Goal: Information Seeking & Learning: Get advice/opinions

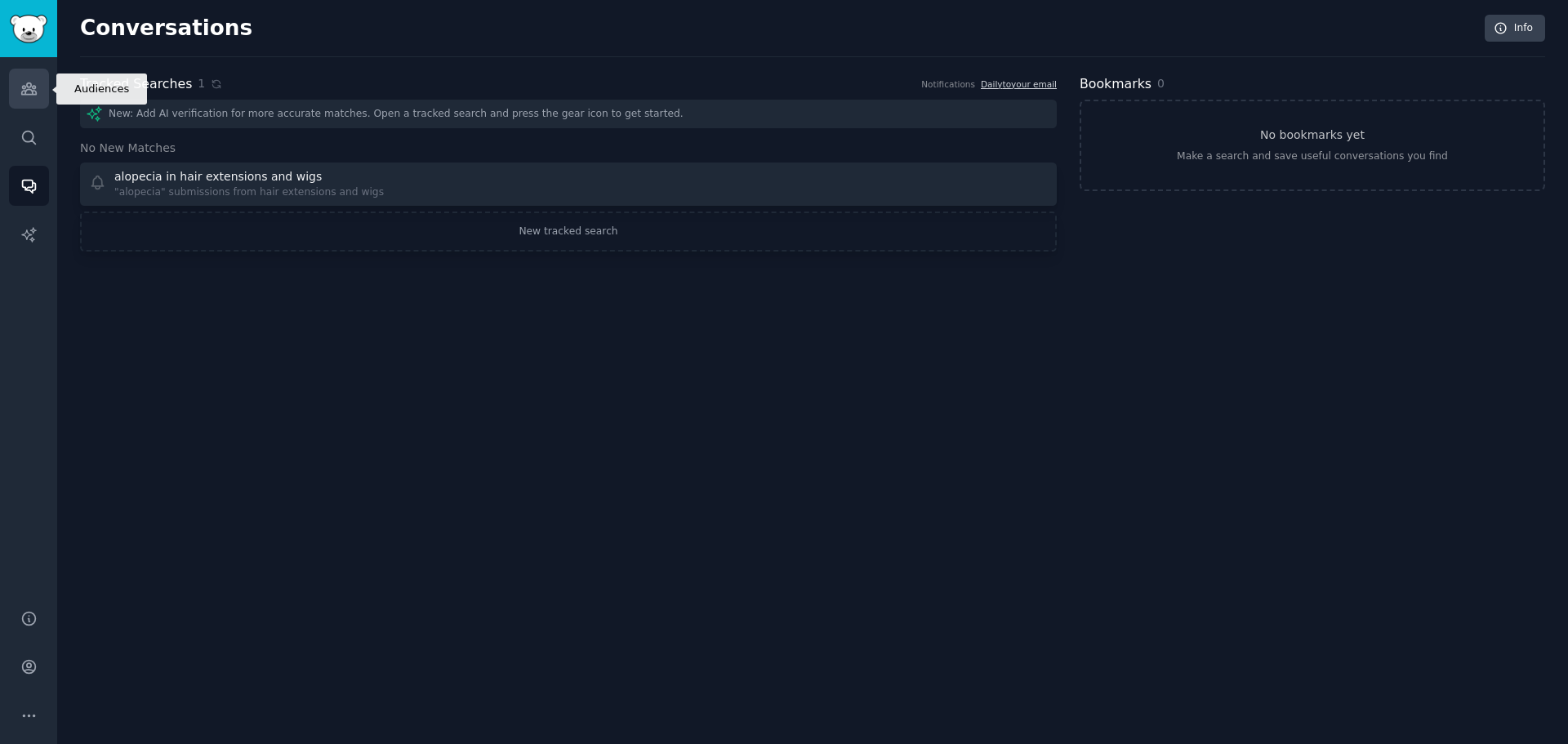
drag, startPoint x: 0, startPoint y: 0, endPoint x: 24, endPoint y: 88, distance: 91.2
click at [24, 88] on icon "Sidebar" at bounding box center [29, 88] width 17 height 17
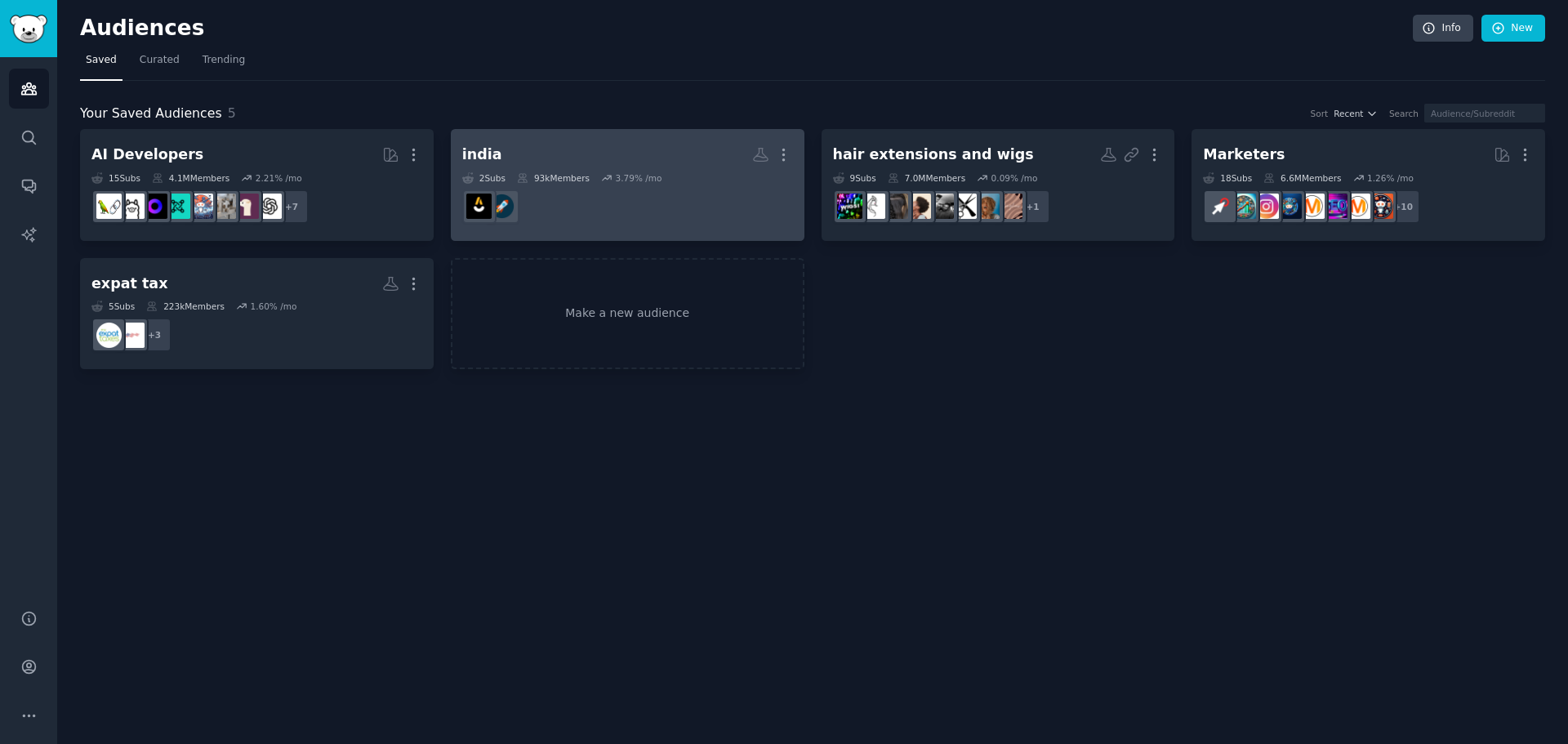
click at [631, 187] on dd at bounding box center [627, 206] width 331 height 46
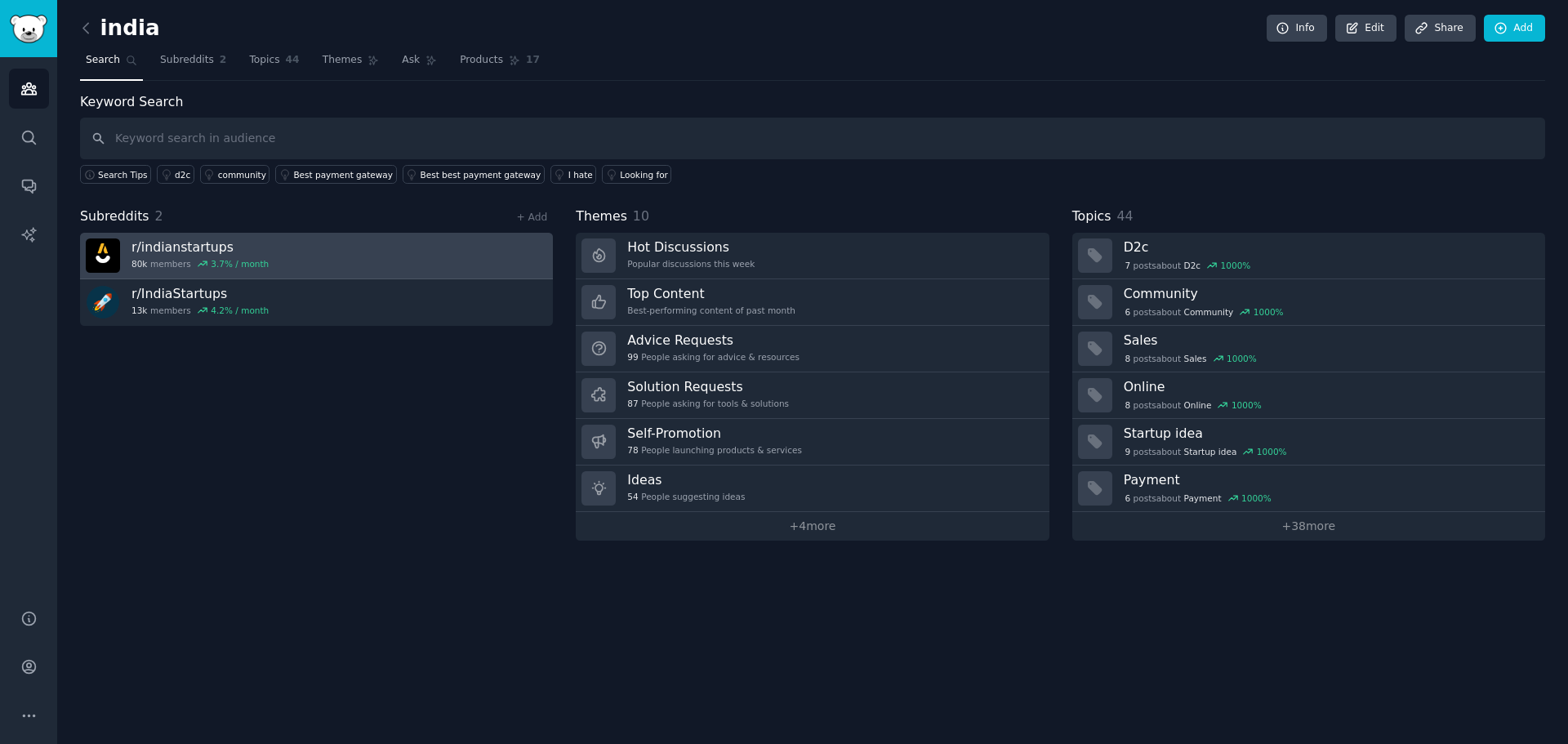
click at [278, 263] on link "r/ indianstartups 80k members 3.7 % / month" at bounding box center [316, 256] width 473 height 46
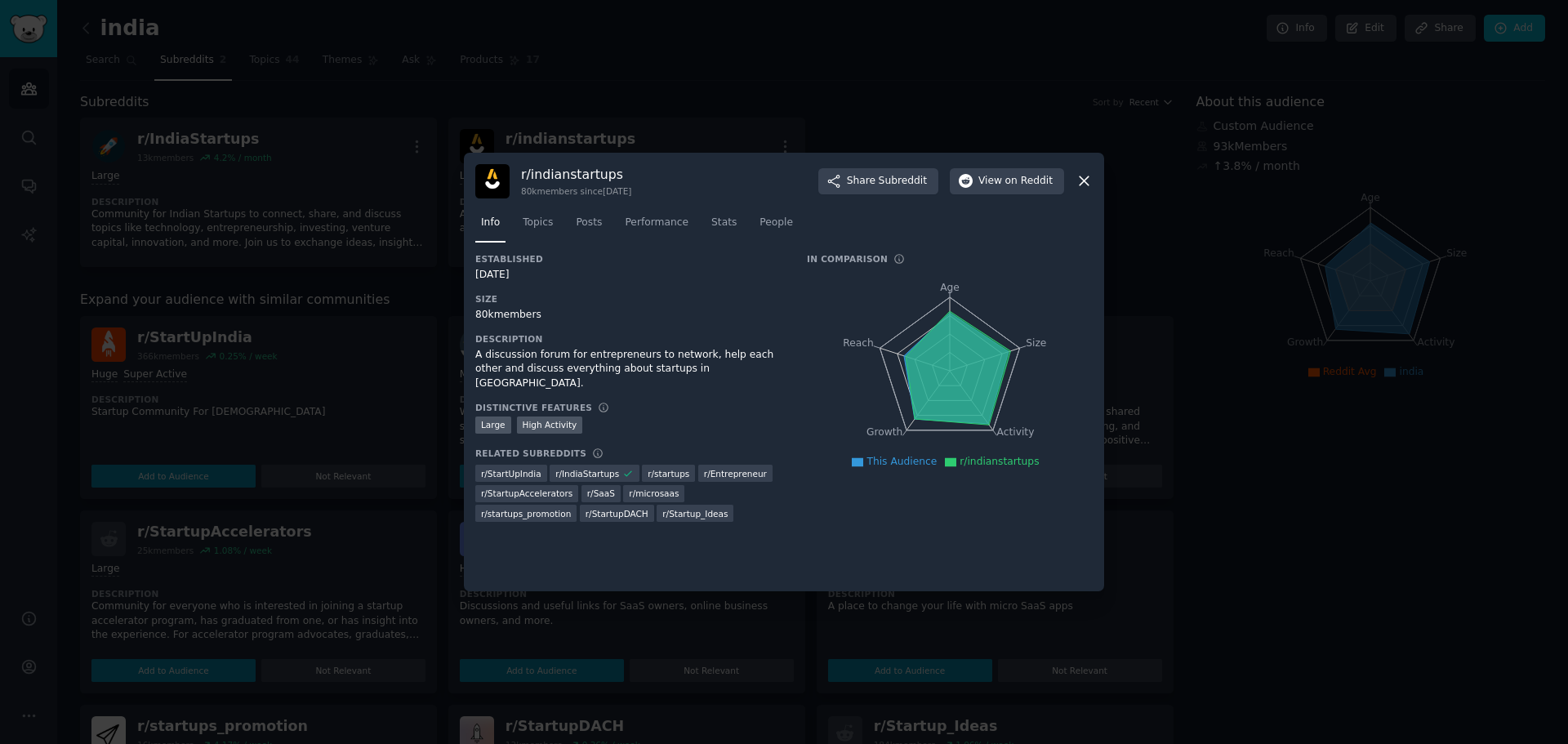
click at [1092, 170] on div "r/ indianstartups 80k members since [DATE] Share Subreddit View on Reddit" at bounding box center [784, 181] width 617 height 34
click at [1089, 182] on icon at bounding box center [1084, 180] width 17 height 17
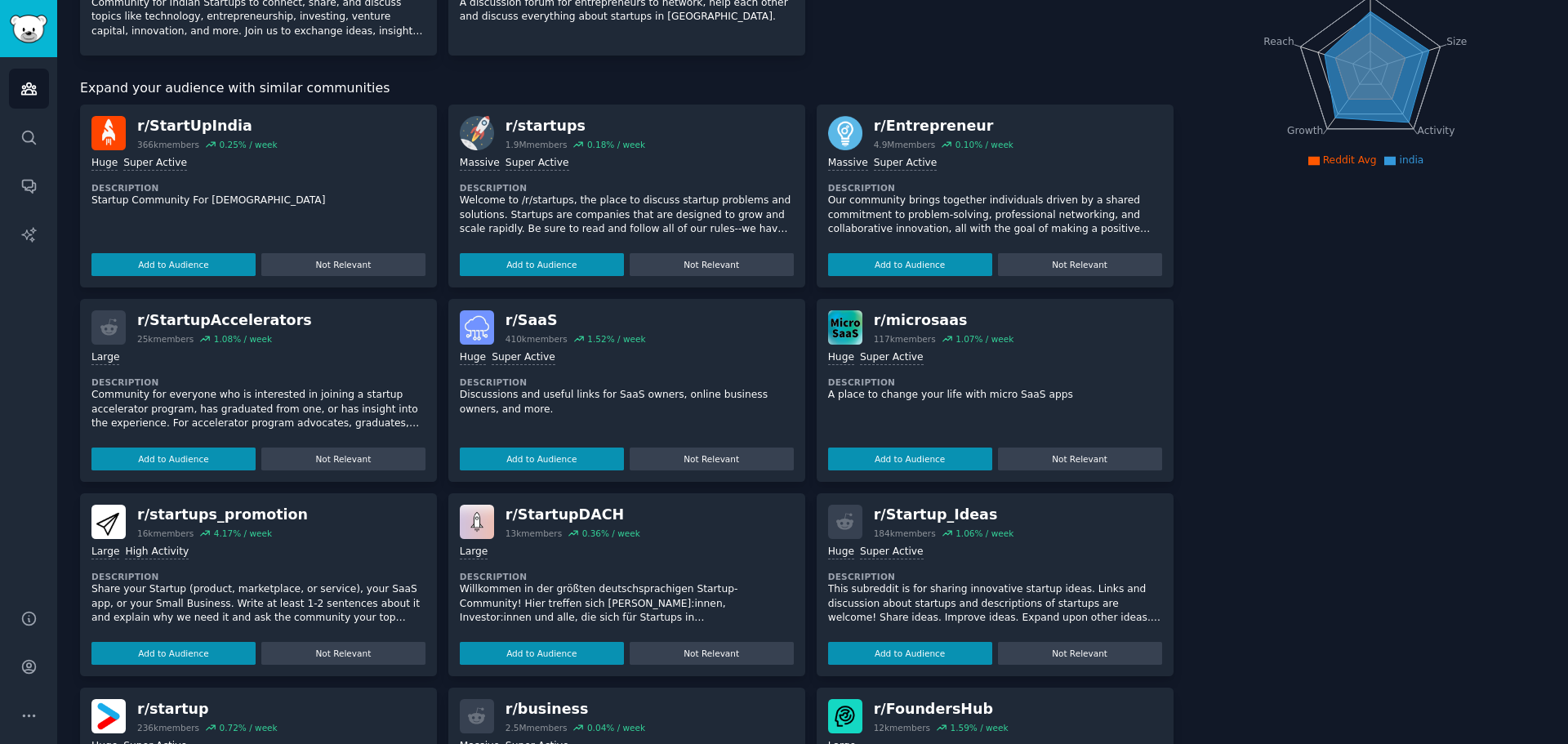
scroll to position [81, 0]
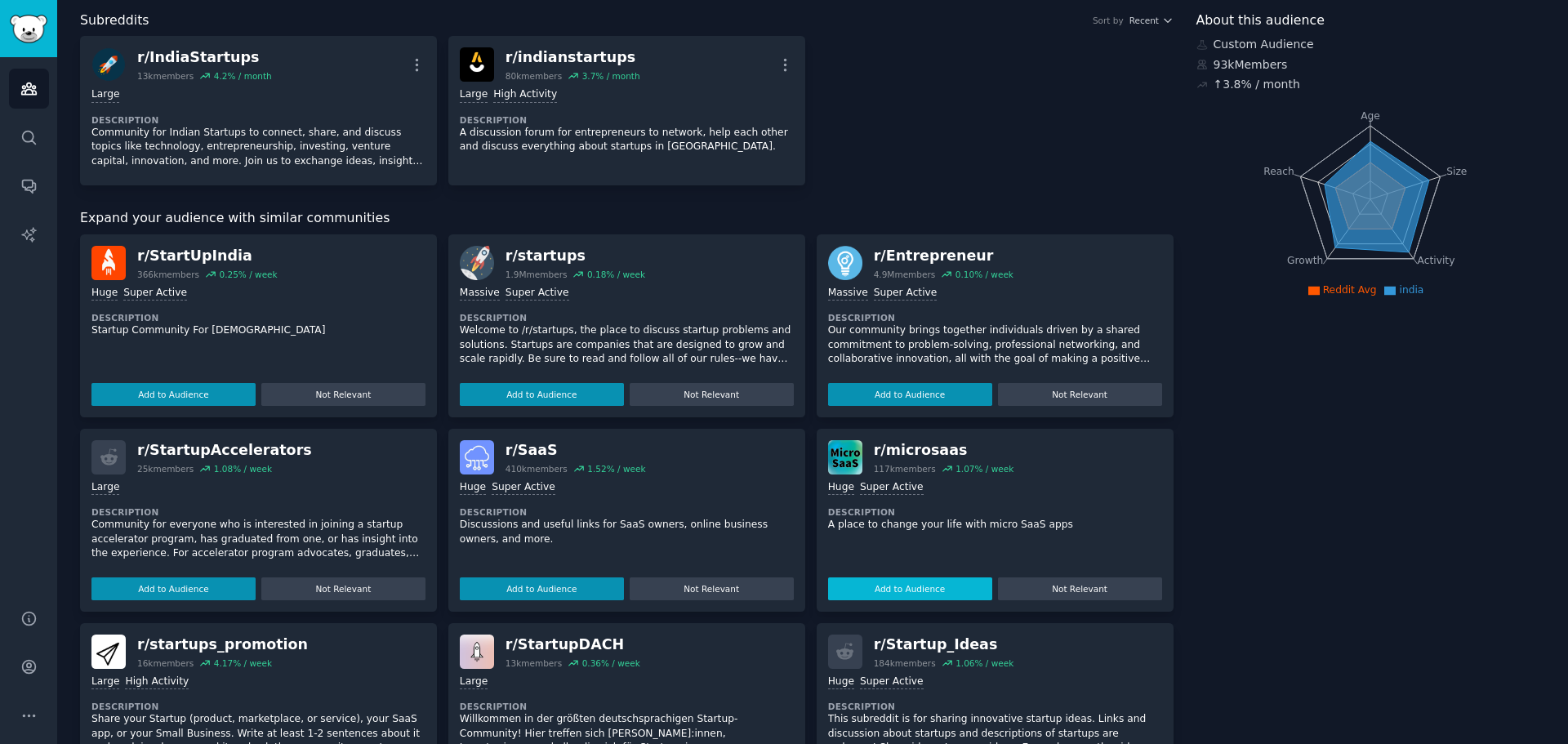
click at [903, 586] on button "Add to Audience" at bounding box center [910, 589] width 164 height 23
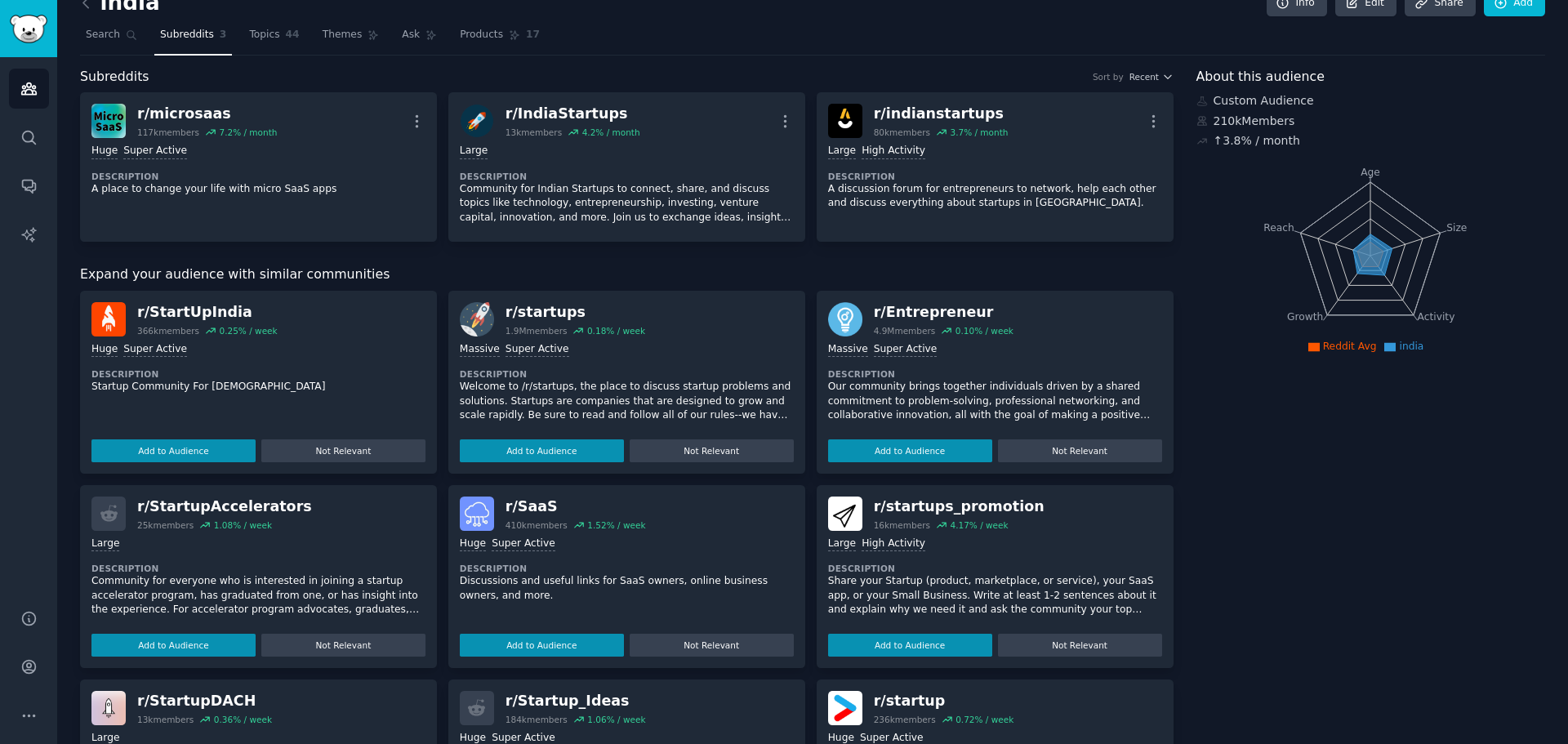
scroll to position [0, 0]
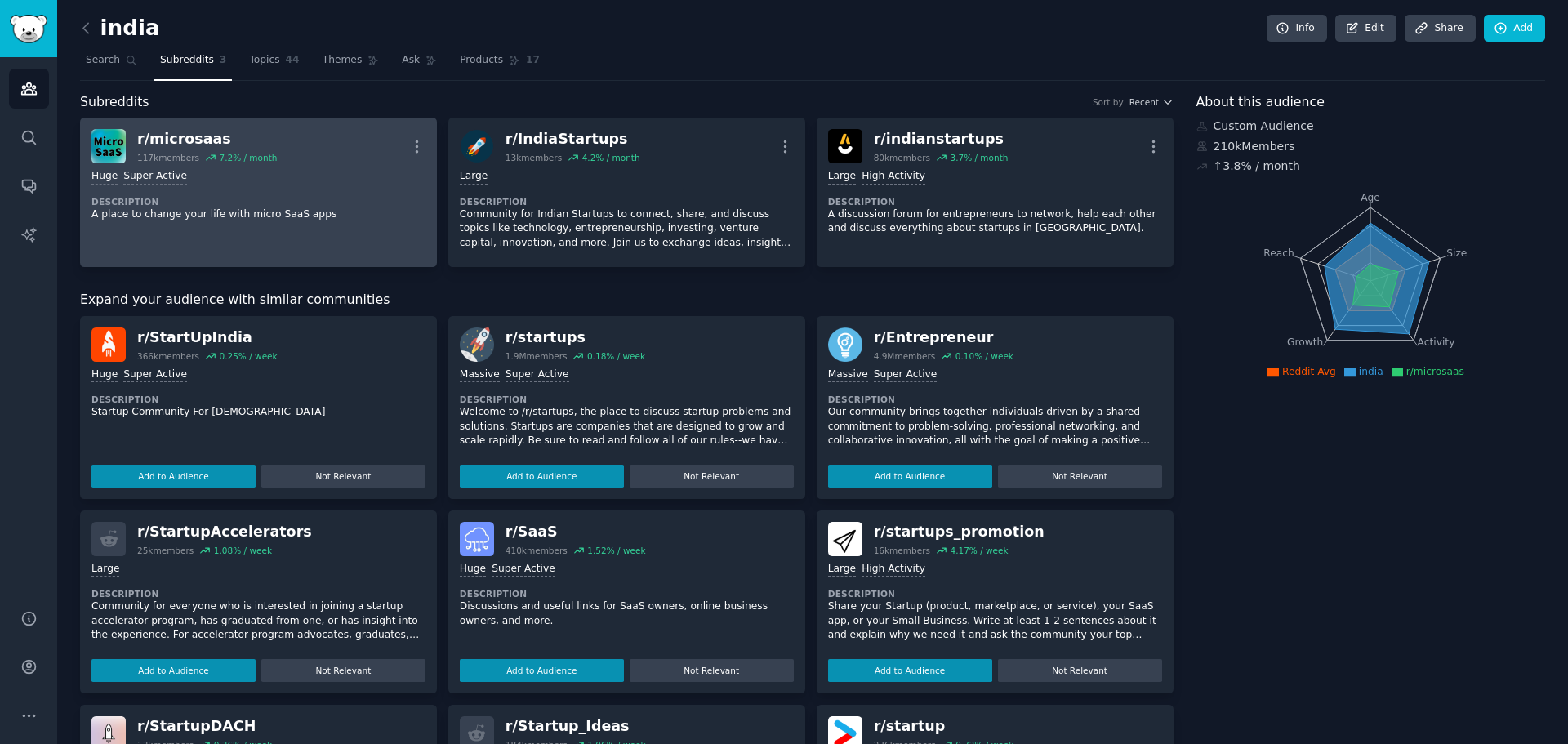
click at [270, 187] on div "Huge Super Active Description A place to change your life with micro SaaS apps" at bounding box center [258, 195] width 334 height 63
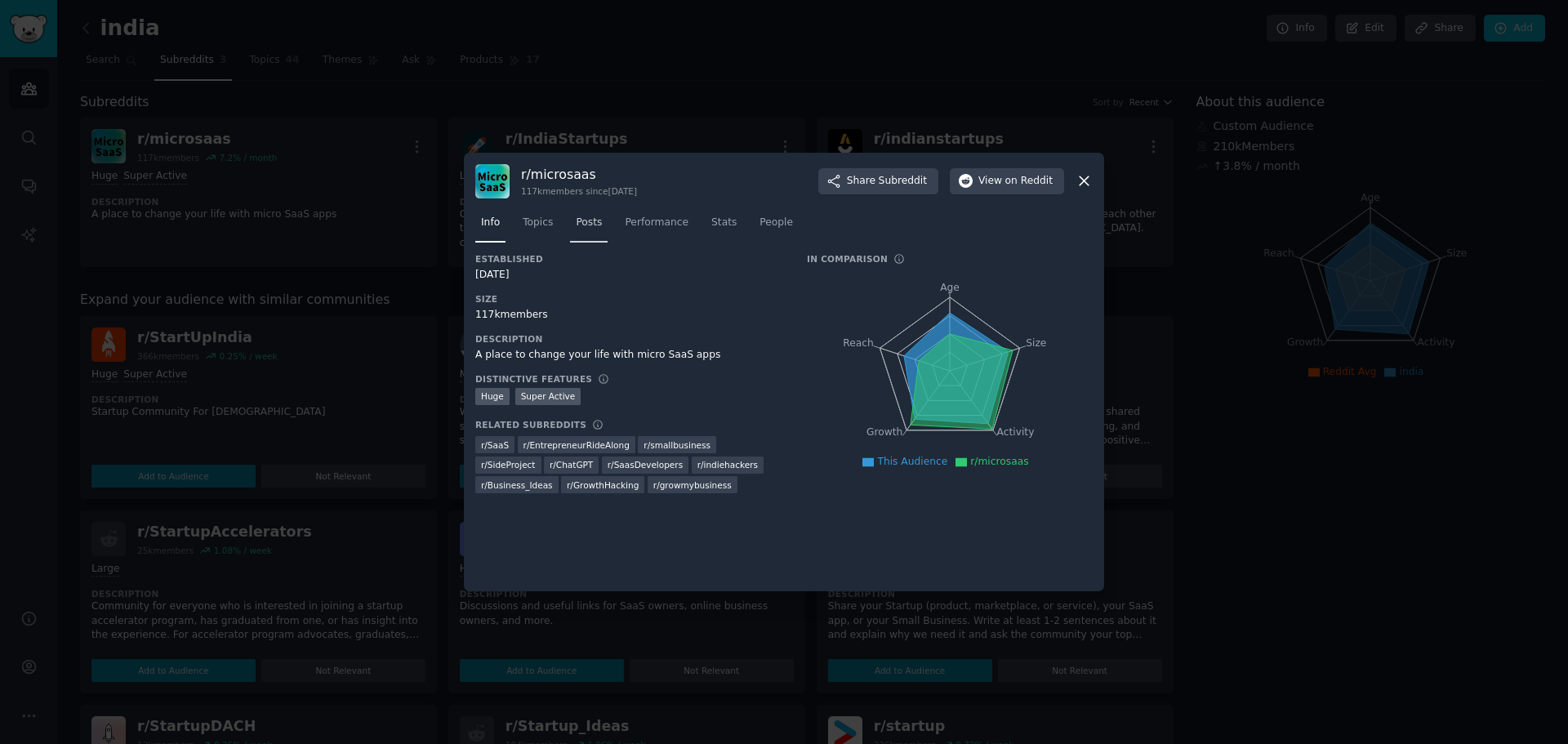
click at [584, 224] on span "Posts" at bounding box center [588, 222] width 26 height 14
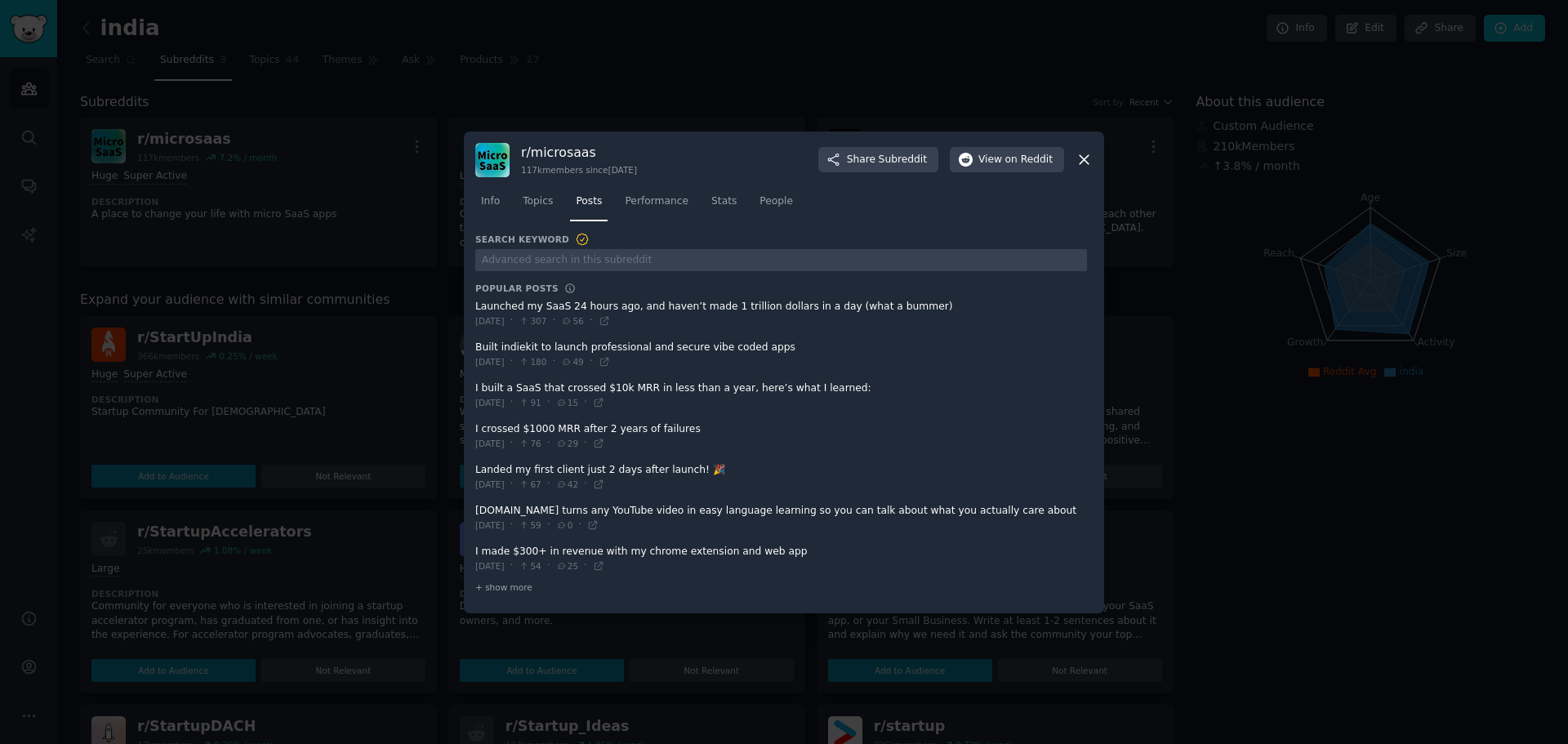
click at [1088, 162] on icon at bounding box center [1084, 159] width 17 height 17
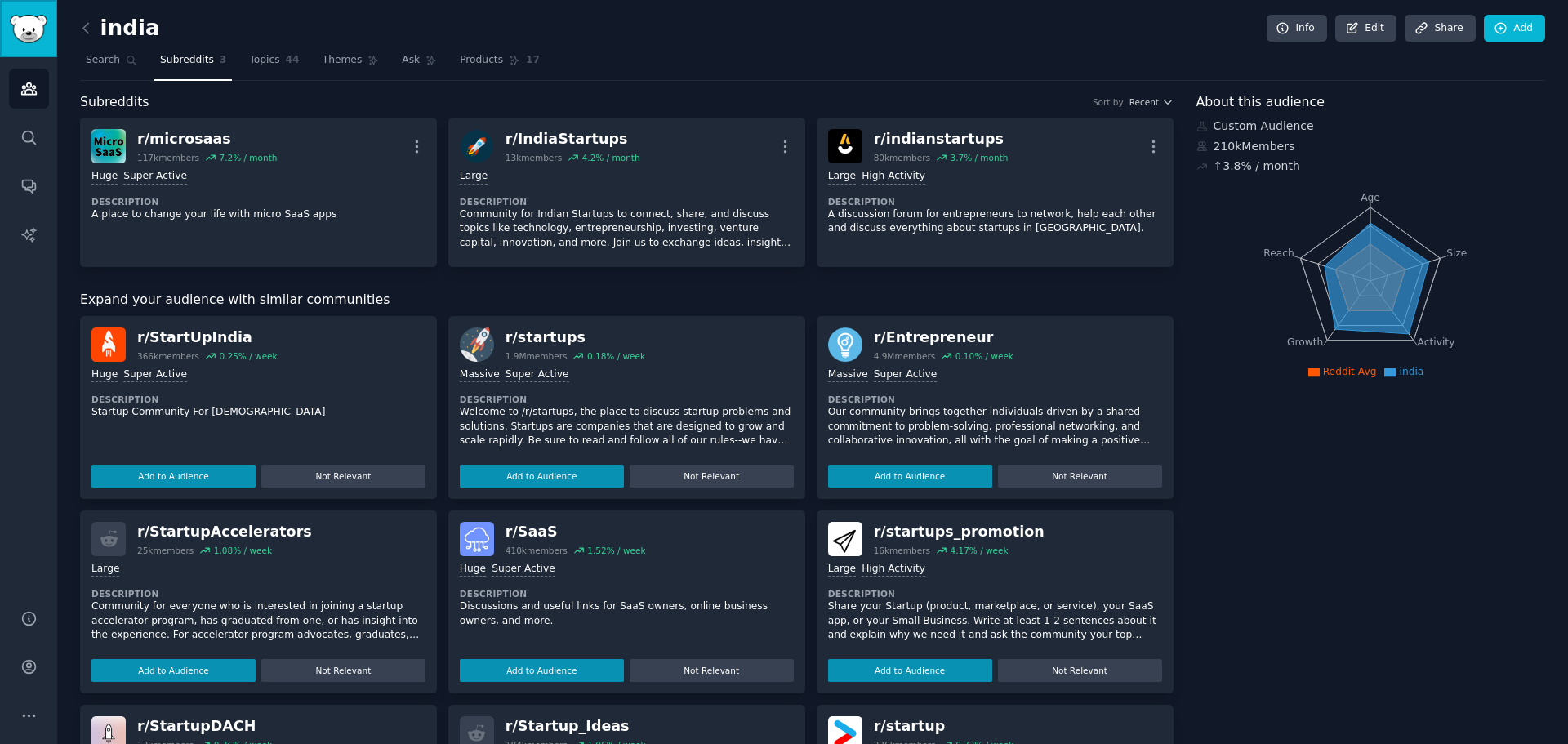
click at [37, 26] on img "Sidebar" at bounding box center [29, 29] width 38 height 29
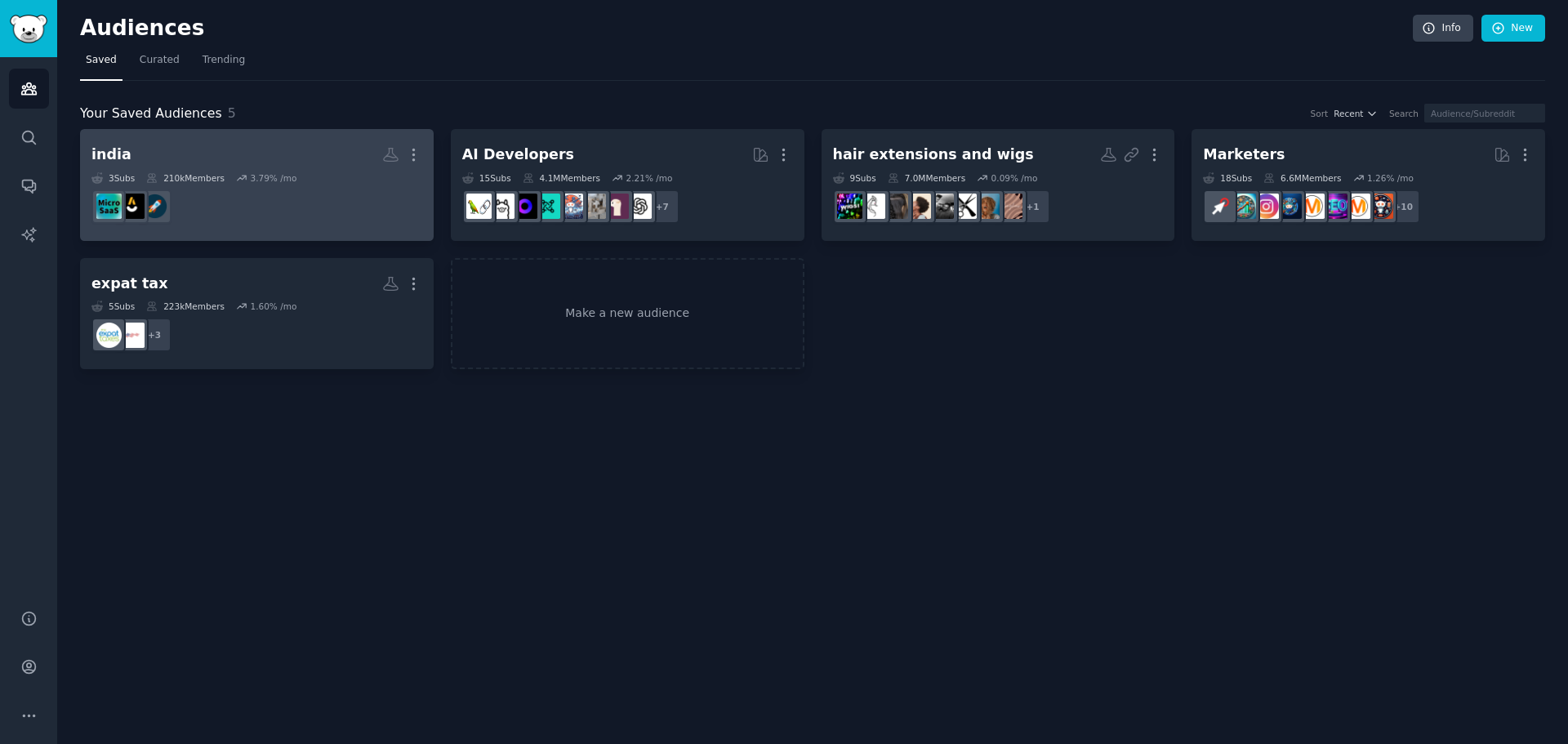
click at [253, 183] on div "3.79 % /mo" at bounding box center [273, 178] width 46 height 12
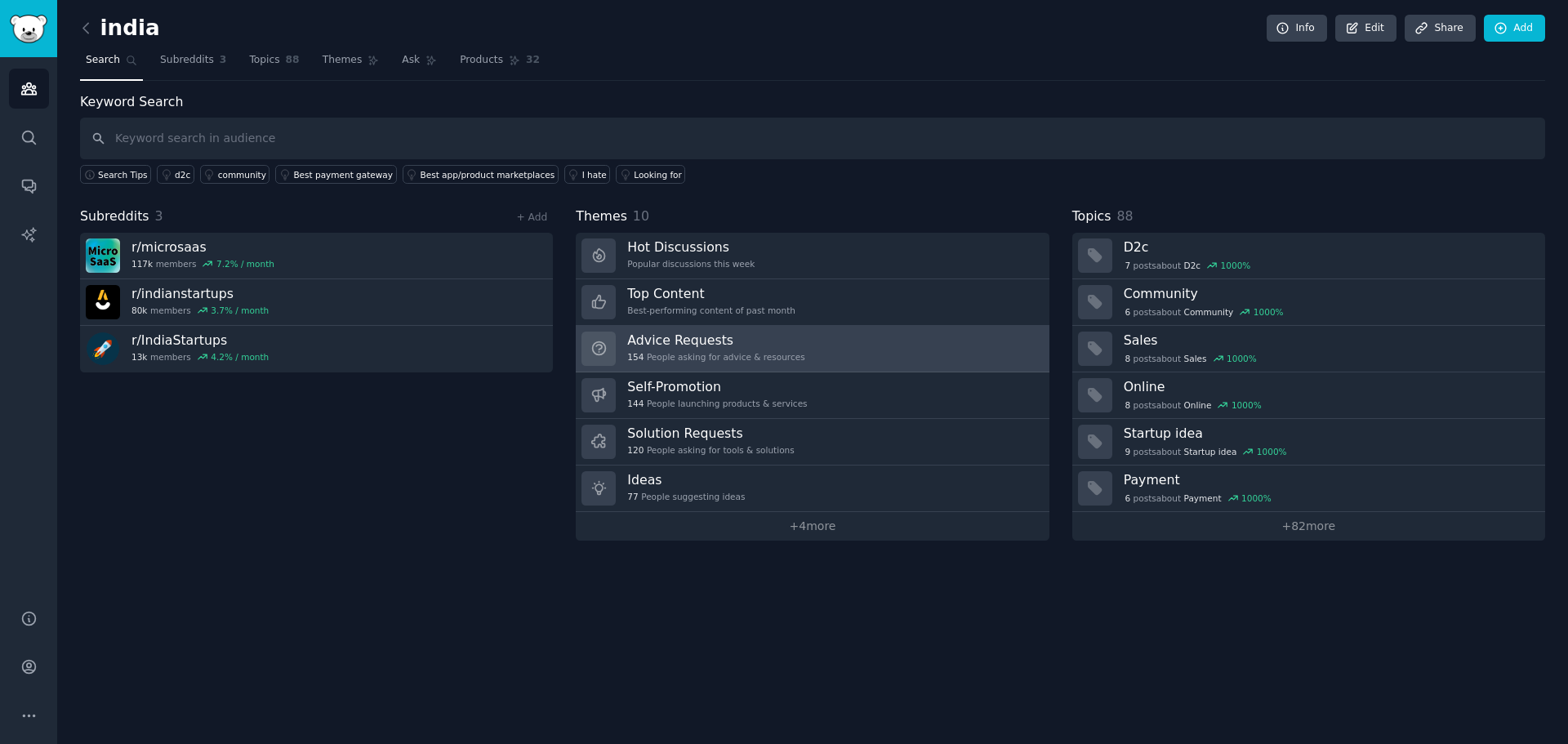
click at [714, 333] on h3 "Advice Requests" at bounding box center [716, 339] width 177 height 17
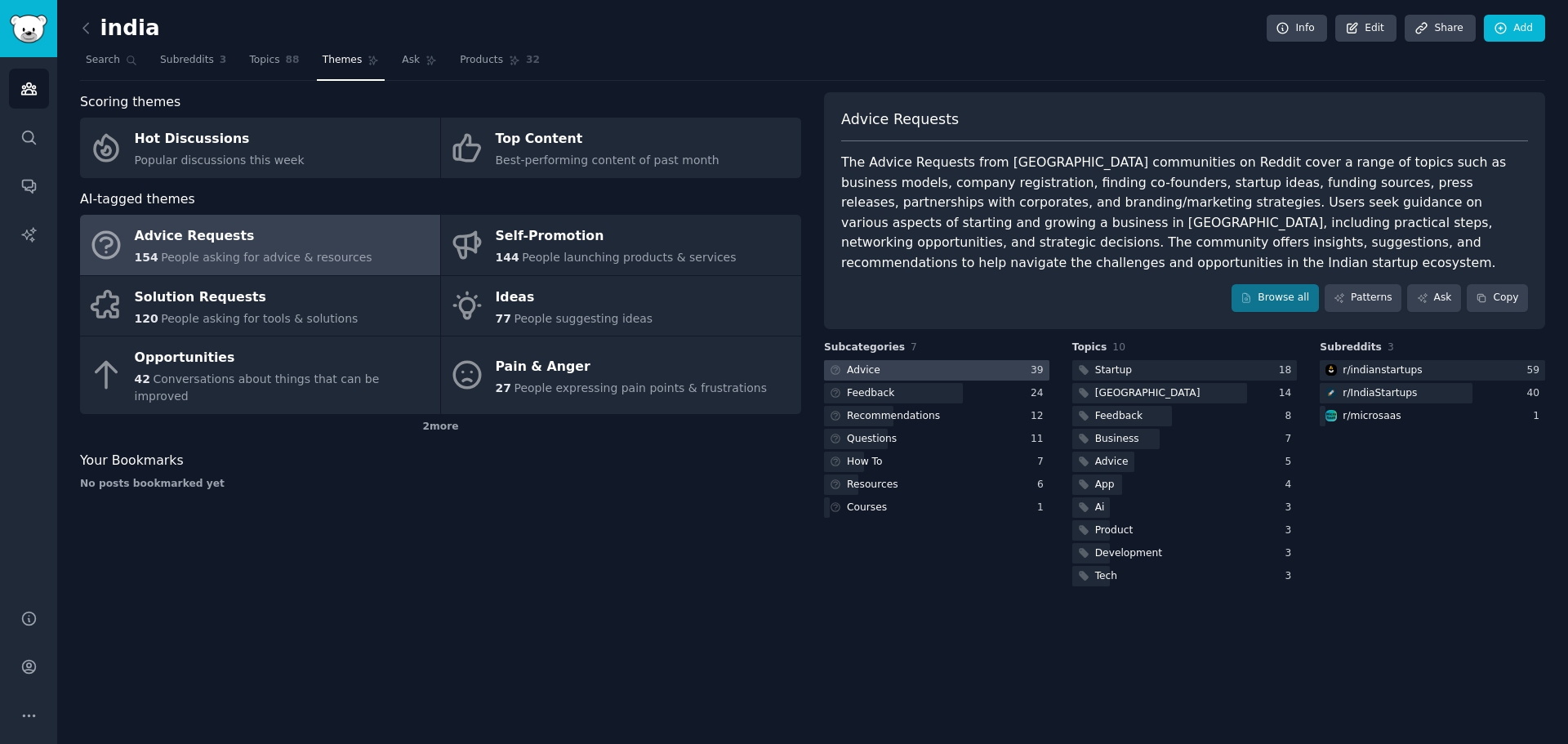
click at [911, 360] on div at bounding box center [936, 370] width 225 height 21
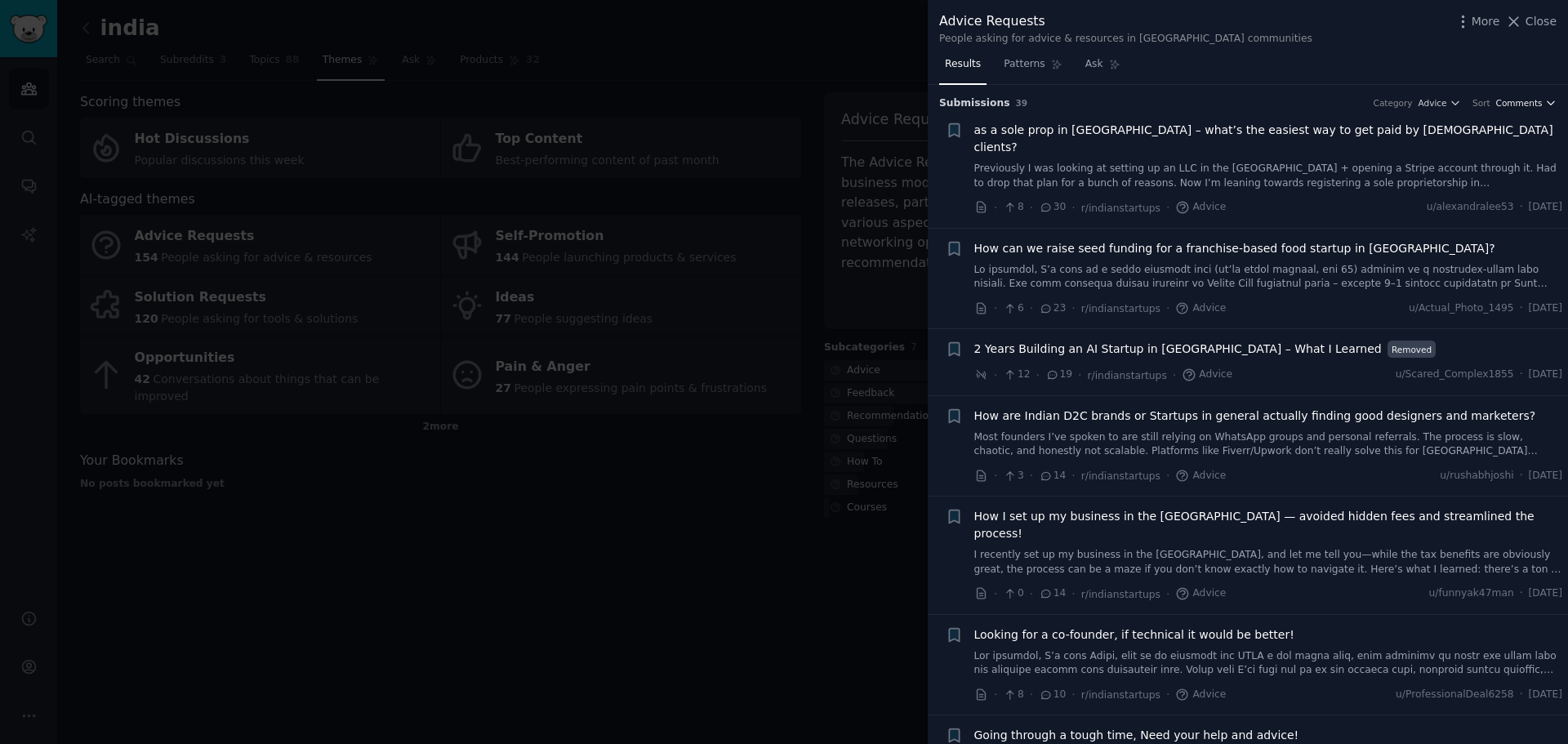
click at [1506, 101] on span "Comments" at bounding box center [1520, 103] width 46 height 12
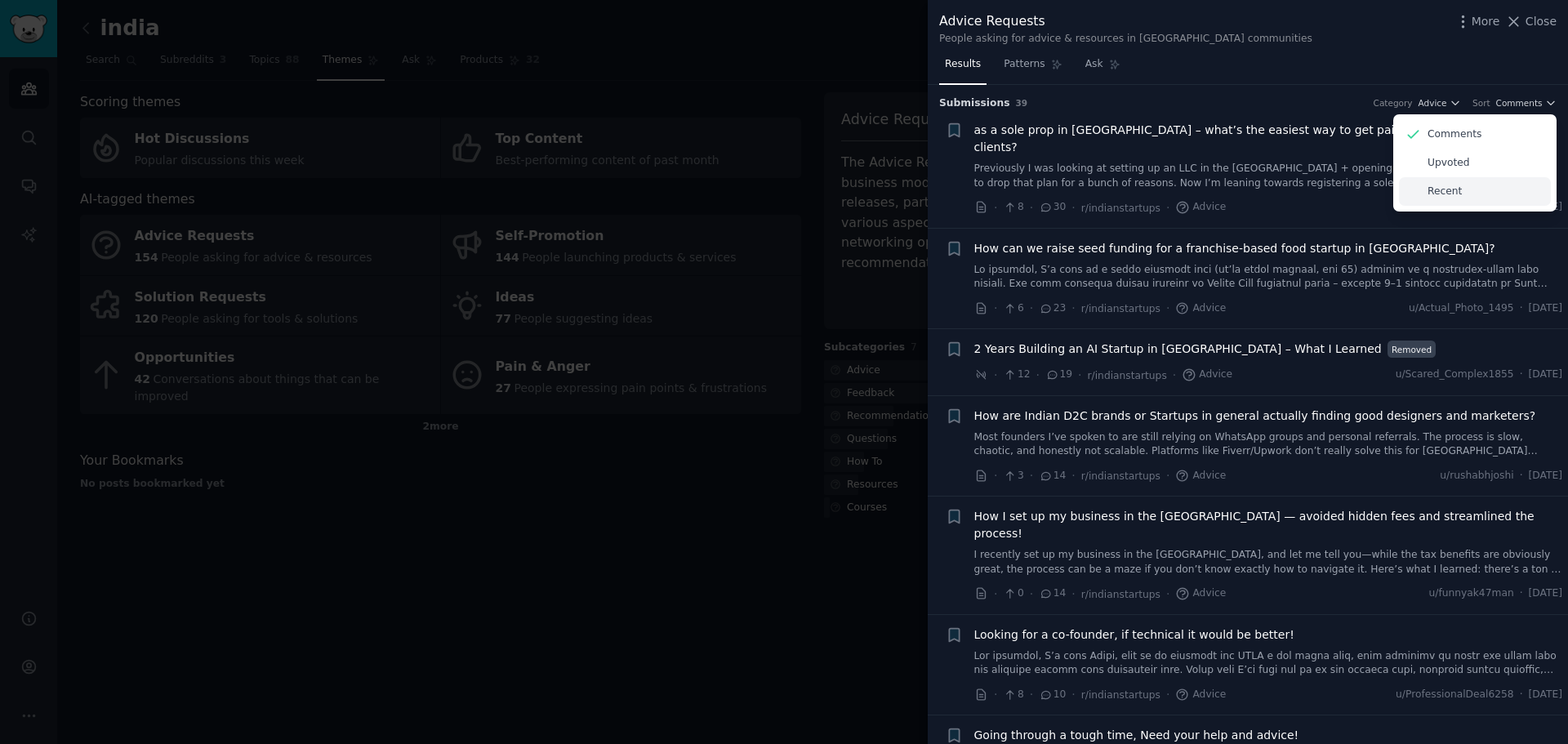
click at [1446, 194] on p "Recent" at bounding box center [1445, 192] width 34 height 14
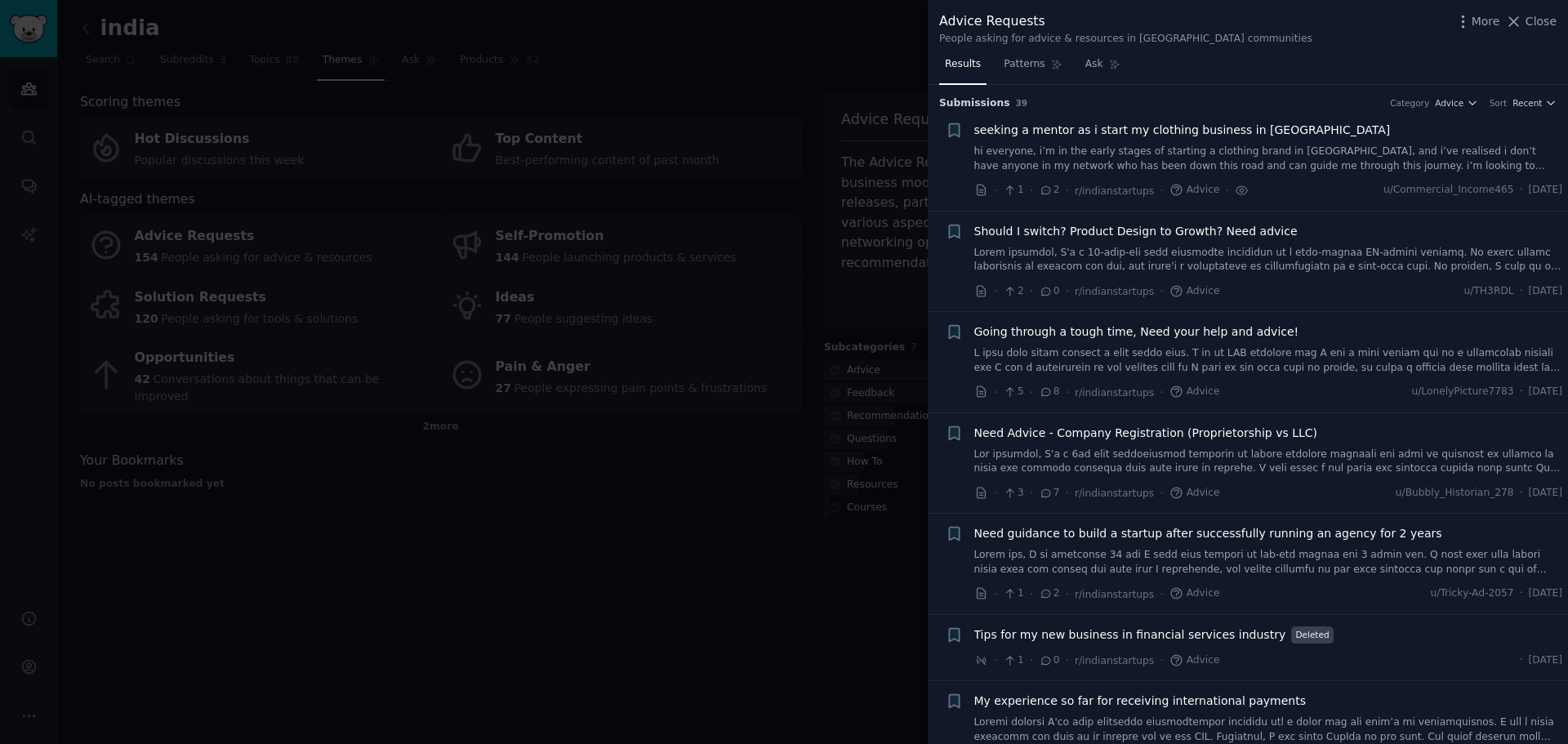
click at [1166, 133] on span "seeking a mentor as i start my clothing business in [GEOGRAPHIC_DATA]" at bounding box center [1183, 130] width 416 height 17
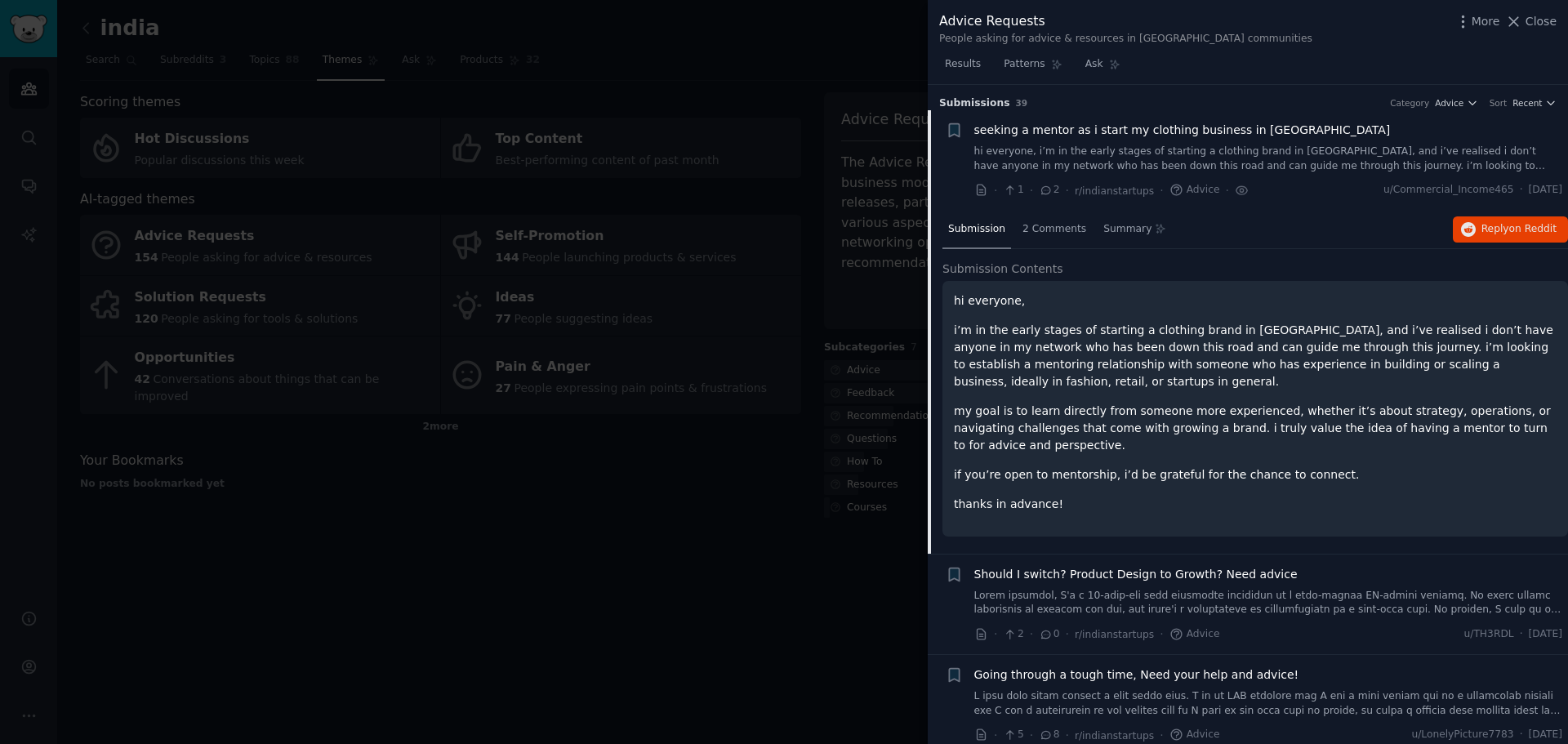
scroll to position [26, 0]
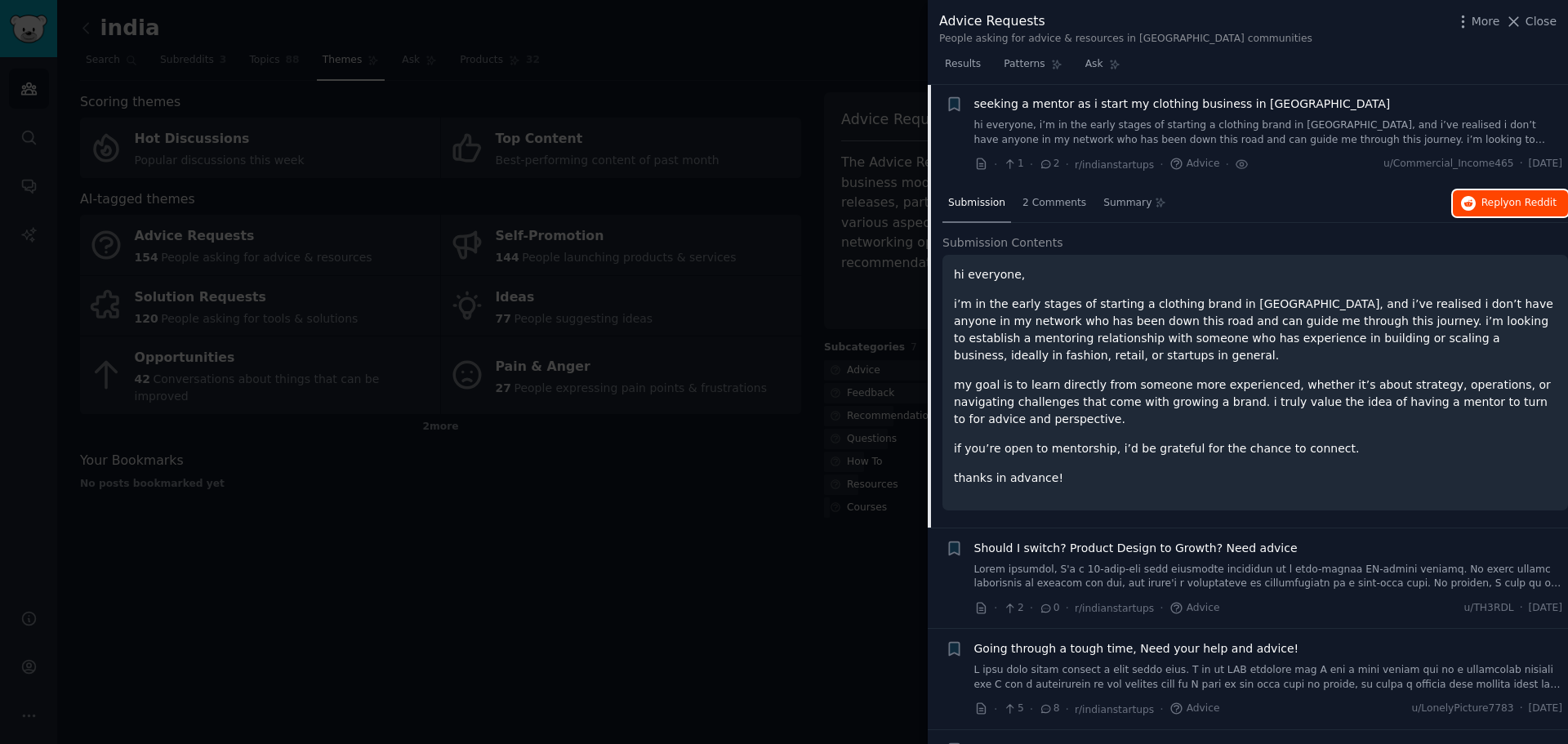
click at [1519, 209] on span "Reply on Reddit" at bounding box center [1519, 203] width 75 height 14
